Goal: Transaction & Acquisition: Download file/media

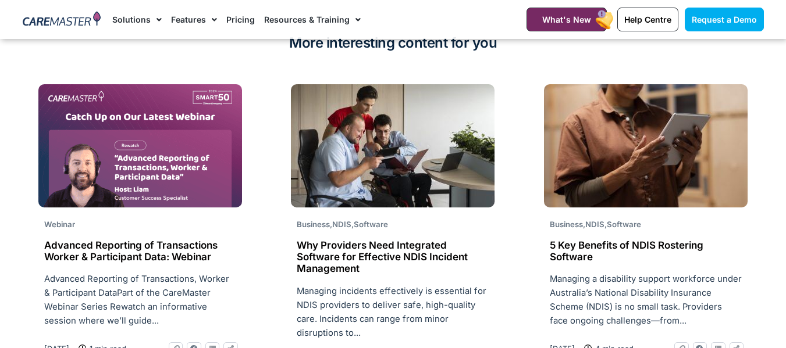
scroll to position [3441, 0]
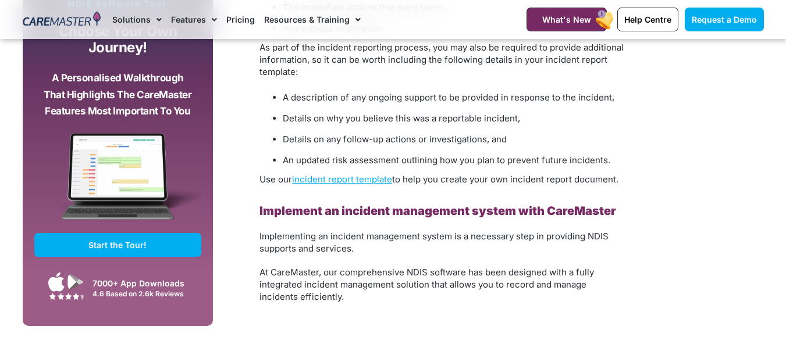
scroll to position [3054, 0]
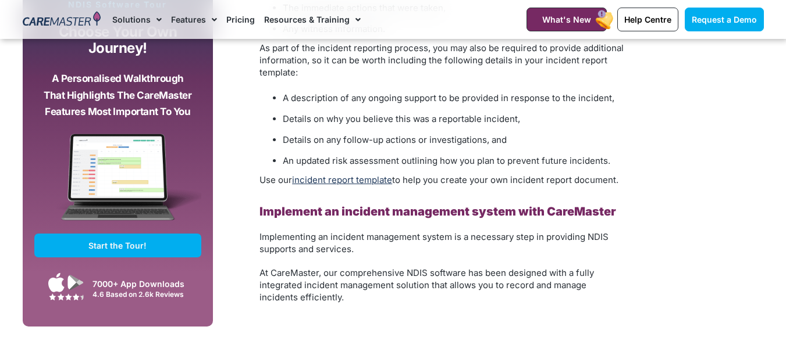
click at [364, 175] on link "incident report template" at bounding box center [342, 180] width 100 height 11
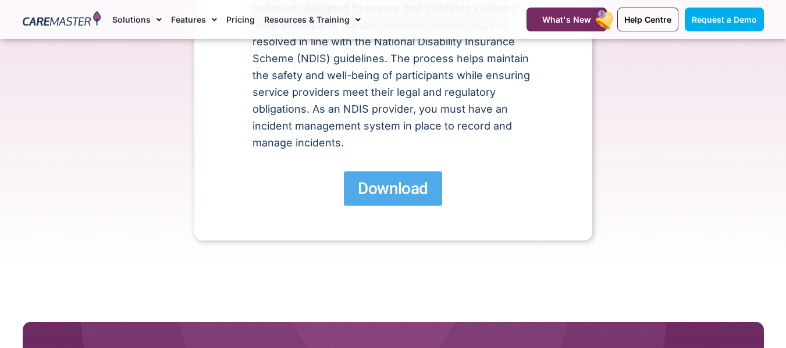
click at [379, 183] on span "Download" at bounding box center [393, 189] width 70 height 20
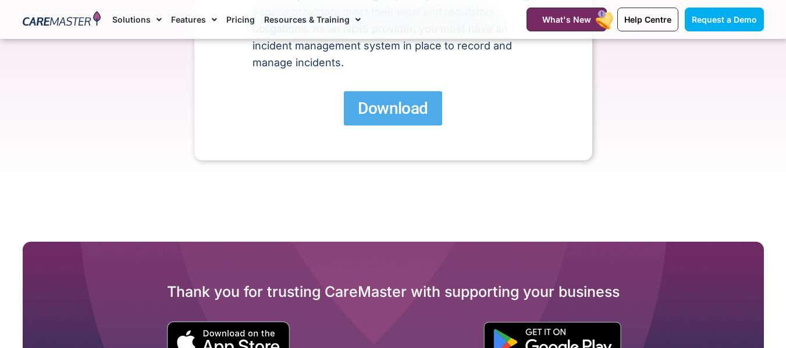
scroll to position [405, 0]
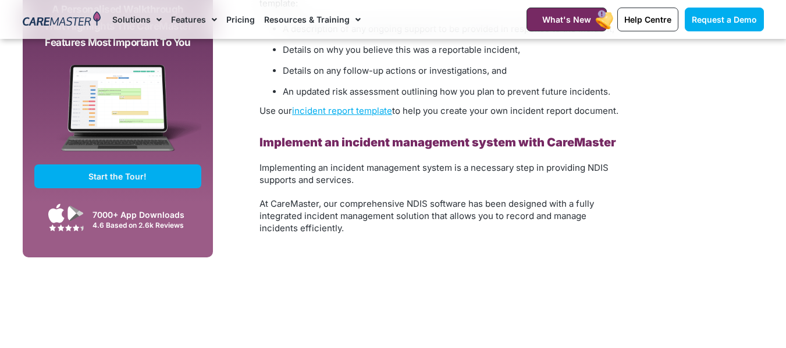
scroll to position [3126, 0]
